Goal: Transaction & Acquisition: Purchase product/service

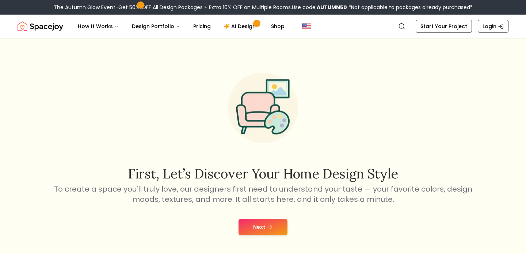
click at [251, 231] on button "Next" at bounding box center [262, 227] width 49 height 16
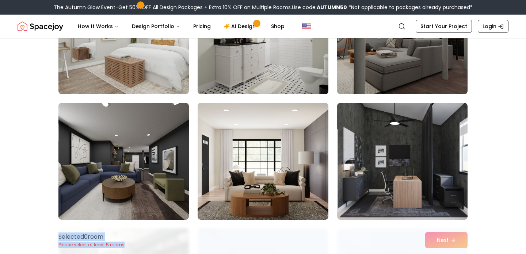
scroll to position [567, 0]
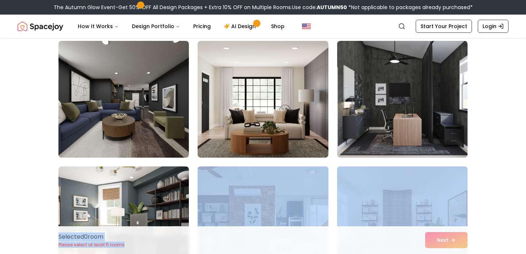
drag, startPoint x: 242, startPoint y: 244, endPoint x: 248, endPoint y: 259, distance: 16.2
click at [248, 254] on html "The Autumn Glow Event-Get 50% OFF All Design Packages + Extra 10% OFF on Multip…" at bounding box center [263, 188] width 526 height 1499
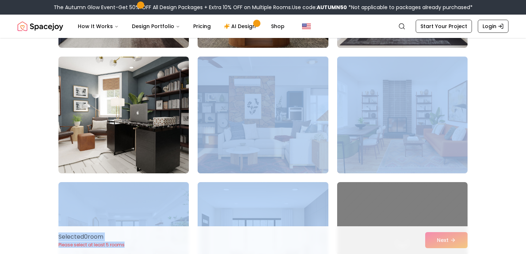
scroll to position [672, 0]
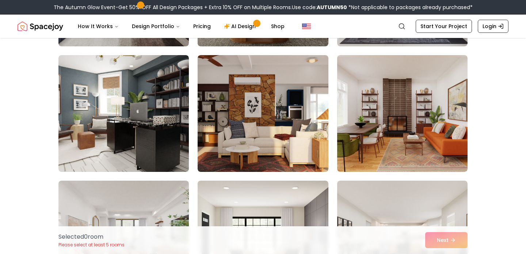
click at [193, 173] on div at bounding box center [262, 66] width 409 height 1279
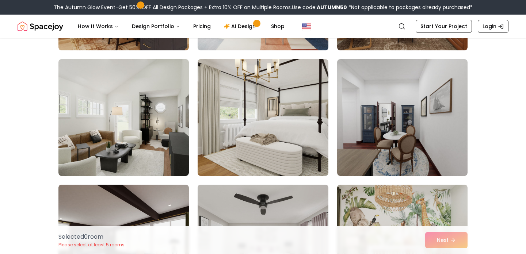
scroll to position [3297, 0]
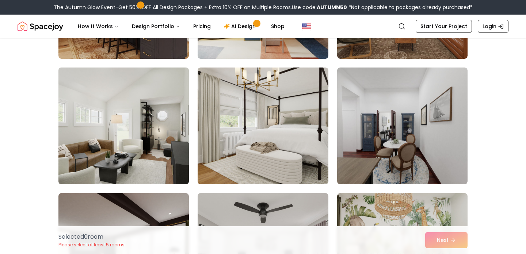
click at [148, 139] on img at bounding box center [123, 126] width 137 height 123
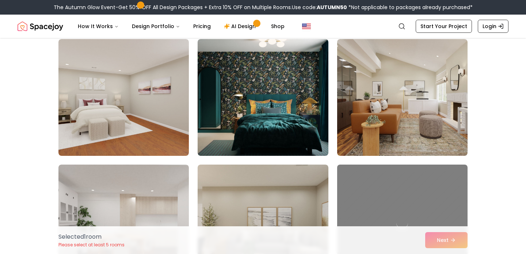
scroll to position [3703, 0]
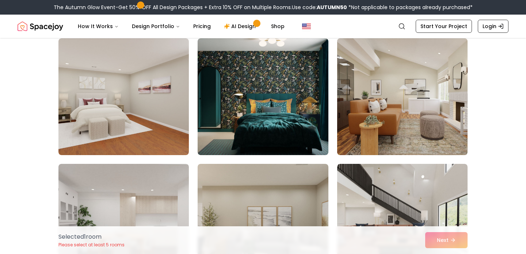
click at [394, 113] on img at bounding box center [402, 96] width 137 height 123
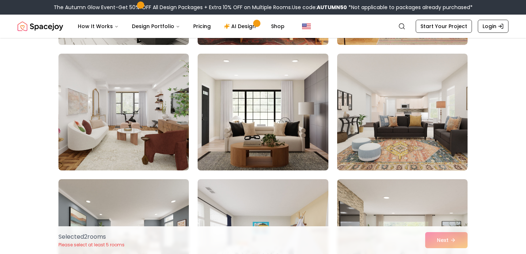
scroll to position [798, 0]
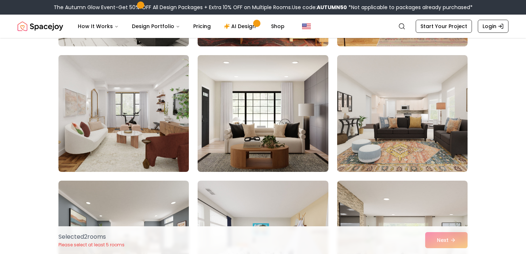
click at [130, 120] on img at bounding box center [123, 113] width 137 height 123
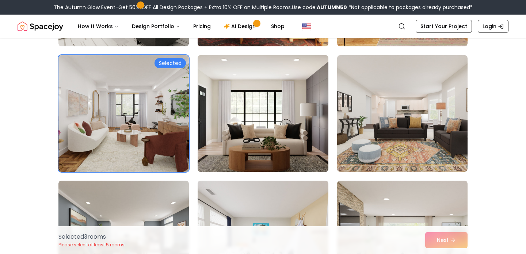
click at [232, 131] on img at bounding box center [262, 113] width 137 height 123
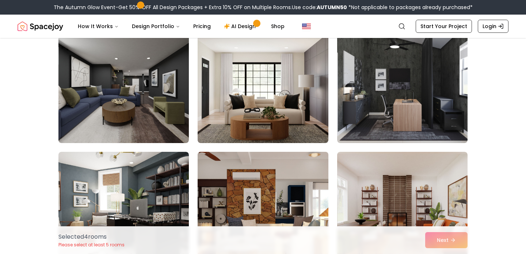
scroll to position [572, 0]
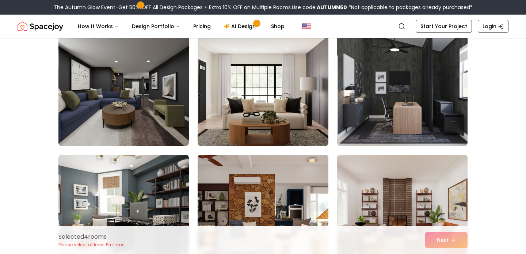
click at [244, 104] on img at bounding box center [262, 87] width 137 height 123
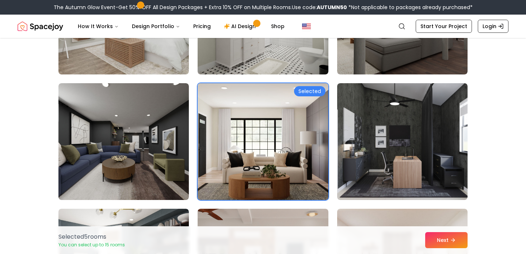
scroll to position [513, 0]
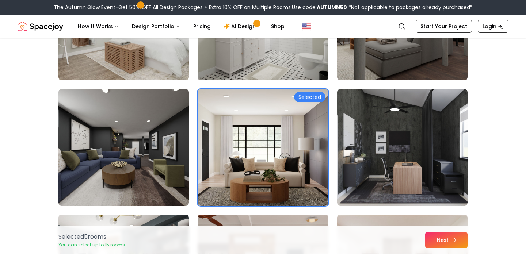
click at [444, 240] on button "Next" at bounding box center [446, 240] width 42 height 16
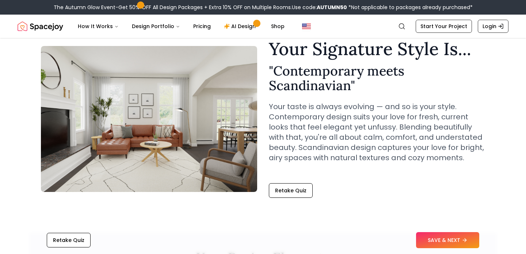
scroll to position [30, 0]
click at [445, 243] on button "SAVE & NEXT" at bounding box center [447, 240] width 63 height 16
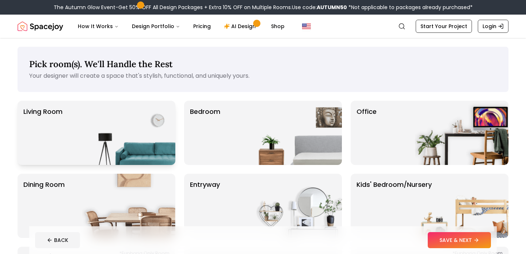
click at [129, 130] on img at bounding box center [128, 133] width 93 height 64
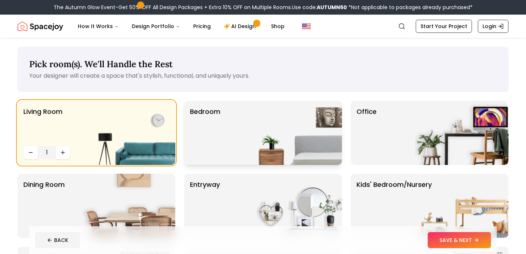
click at [234, 132] on div "Bedroom" at bounding box center [263, 133] width 158 height 64
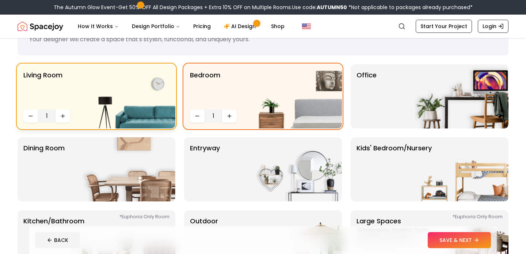
scroll to position [38, 0]
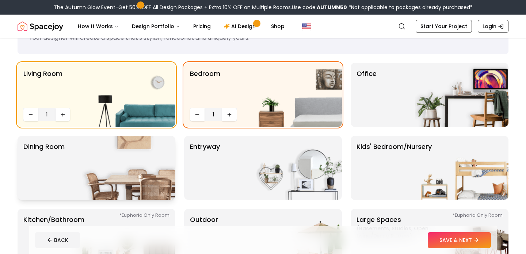
click at [132, 184] on img at bounding box center [128, 168] width 93 height 64
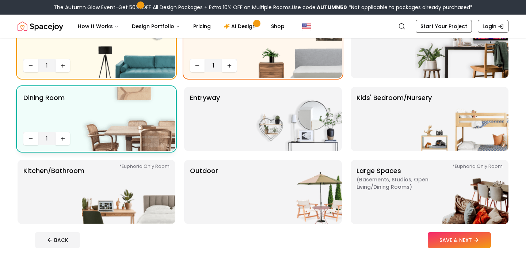
scroll to position [88, 0]
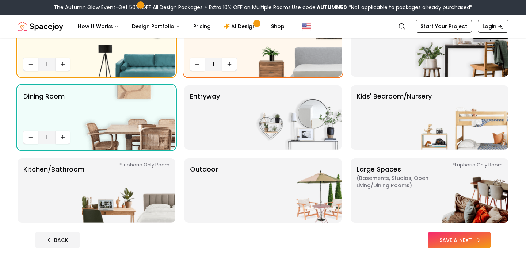
click at [454, 241] on button "SAVE & NEXT" at bounding box center [459, 240] width 63 height 16
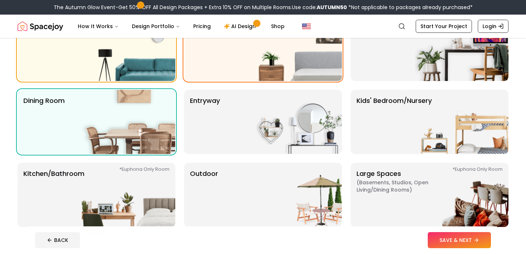
scroll to position [88, 0]
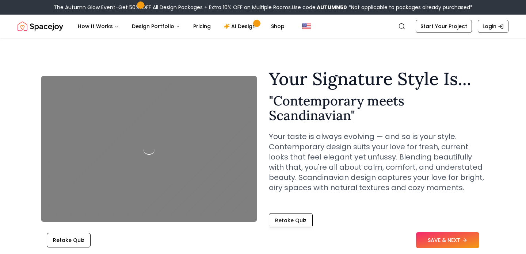
scroll to position [45, 0]
